Goal: Task Accomplishment & Management: Manage account settings

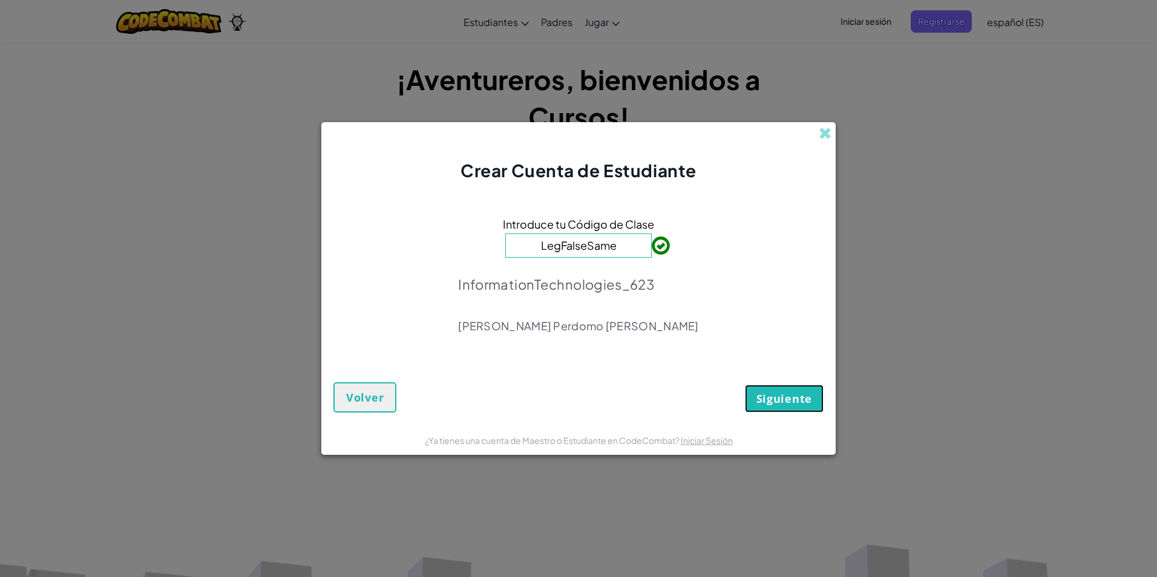
click at [793, 404] on span "Siguiente" at bounding box center [784, 399] width 56 height 15
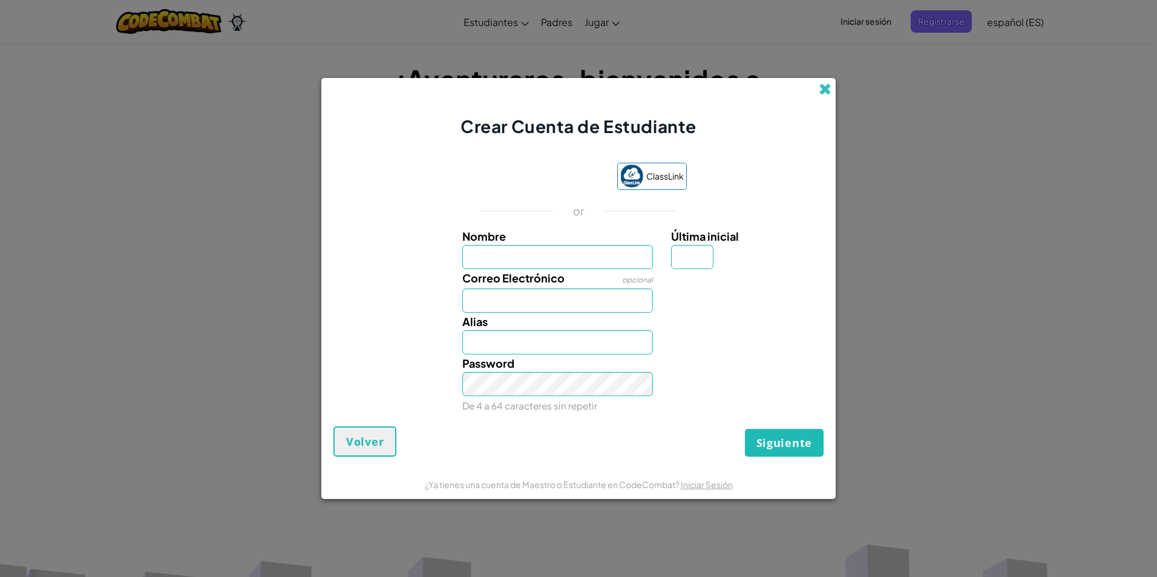
click at [827, 87] on span at bounding box center [825, 89] width 13 height 13
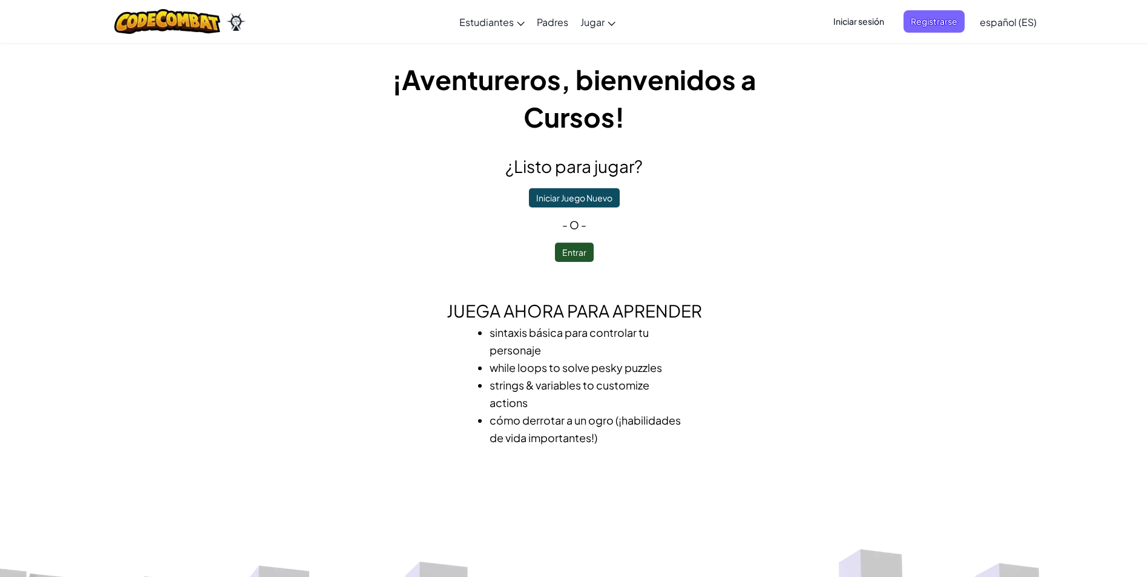
click at [856, 33] on div "Iniciar sesión Registrarse español (ES) English ([GEOGRAPHIC_DATA]) English ([G…" at bounding box center [931, 21] width 223 height 33
click at [853, 19] on span "Iniciar sesión" at bounding box center [858, 21] width 65 height 22
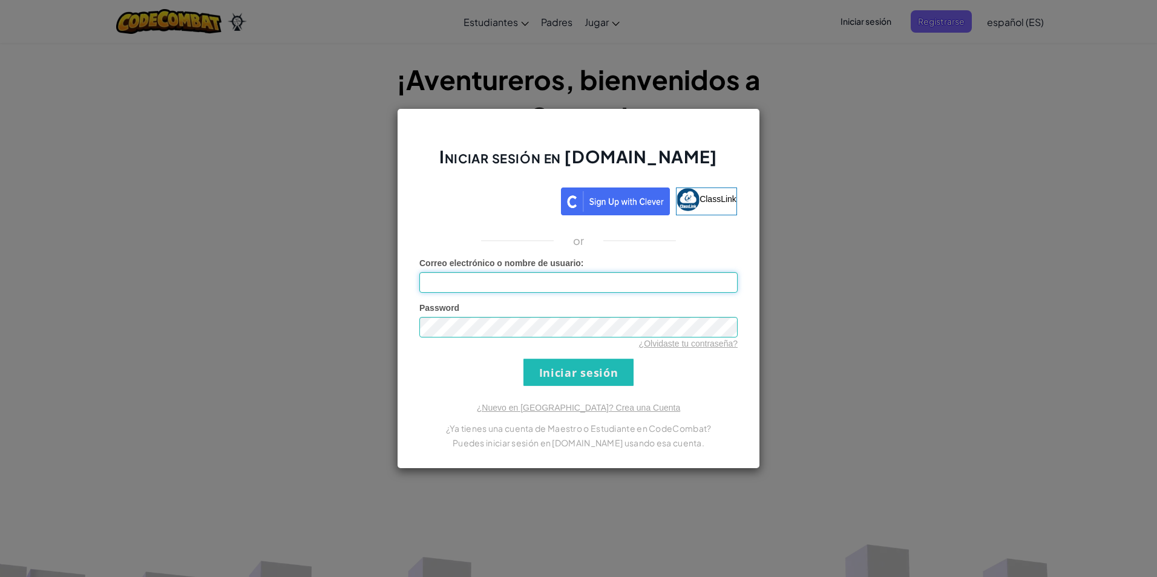
click at [518, 280] on input "Correo electrónico o nombre de usuario :" at bounding box center [578, 282] width 318 height 21
type input "[EMAIL_ADDRESS][DOMAIN_NAME]"
click at [516, 313] on div "Password ¿Olvidaste tu contraseña?" at bounding box center [578, 326] width 318 height 48
click at [594, 374] on input "Iniciar sesión" at bounding box center [578, 372] width 110 height 27
